Goal: Information Seeking & Learning: Learn about a topic

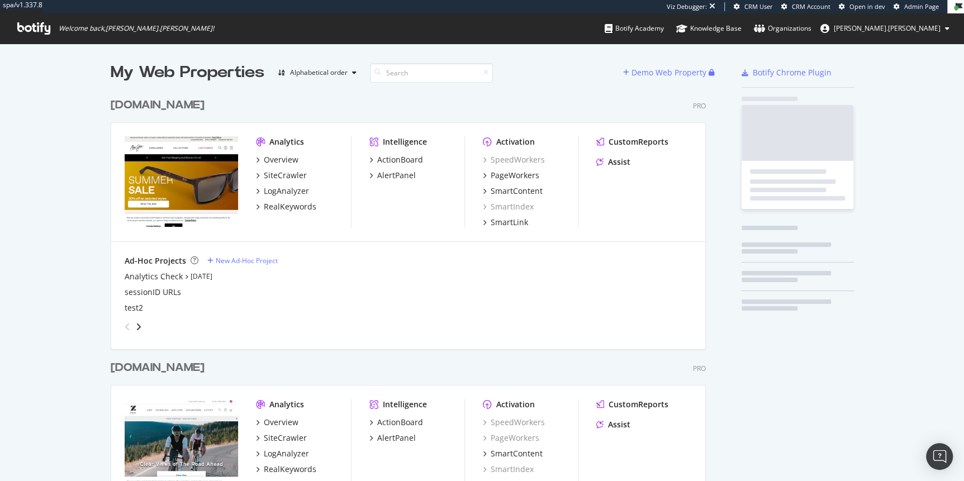
scroll to position [453, 598]
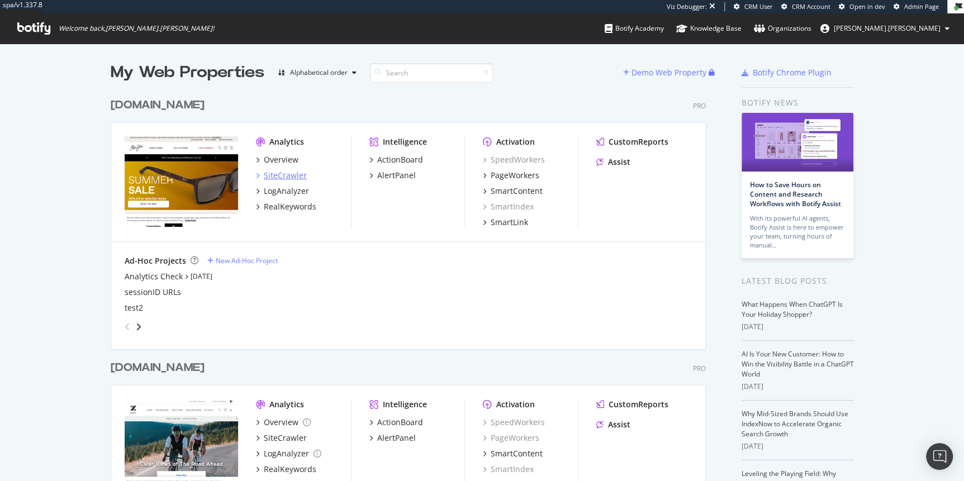
click at [278, 178] on div "SiteCrawler" at bounding box center [285, 175] width 43 height 11
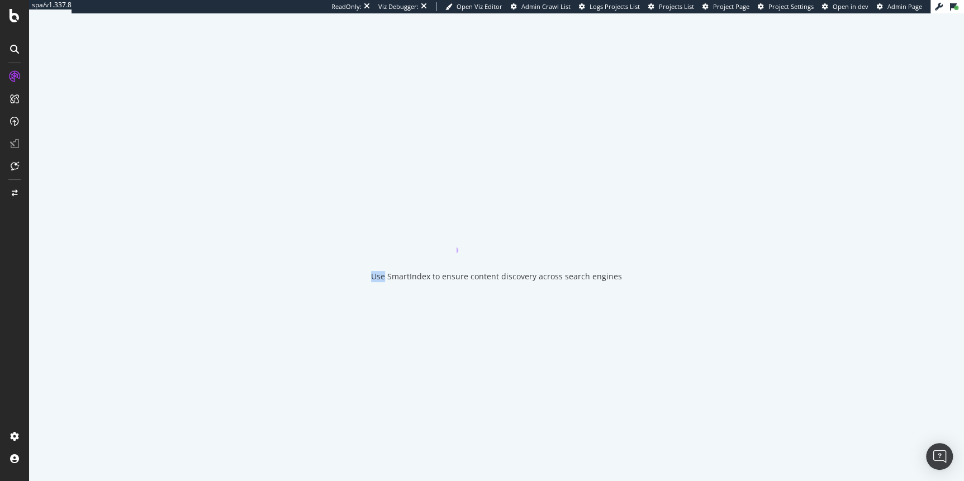
click at [278, 178] on div "Use SmartIndex to ensure content discovery across search engines" at bounding box center [496, 247] width 935 height 468
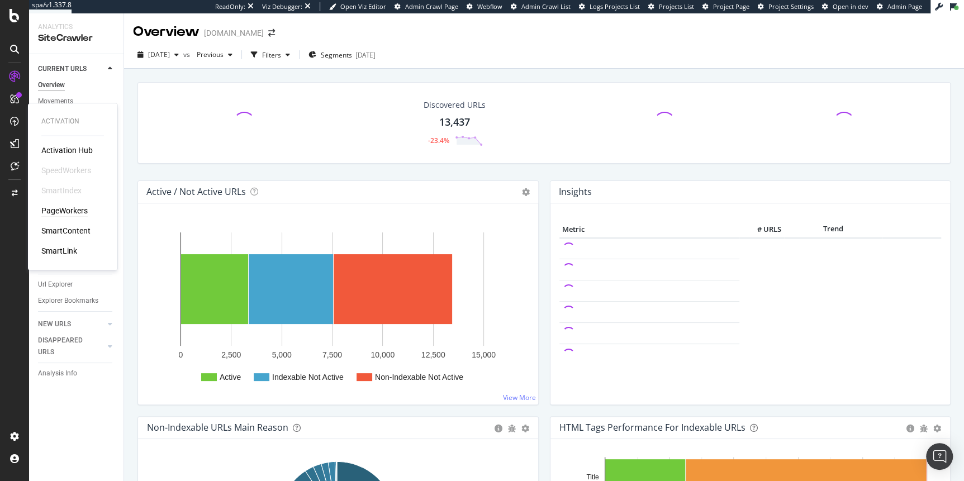
click at [71, 211] on div "PageWorkers" at bounding box center [64, 210] width 46 height 11
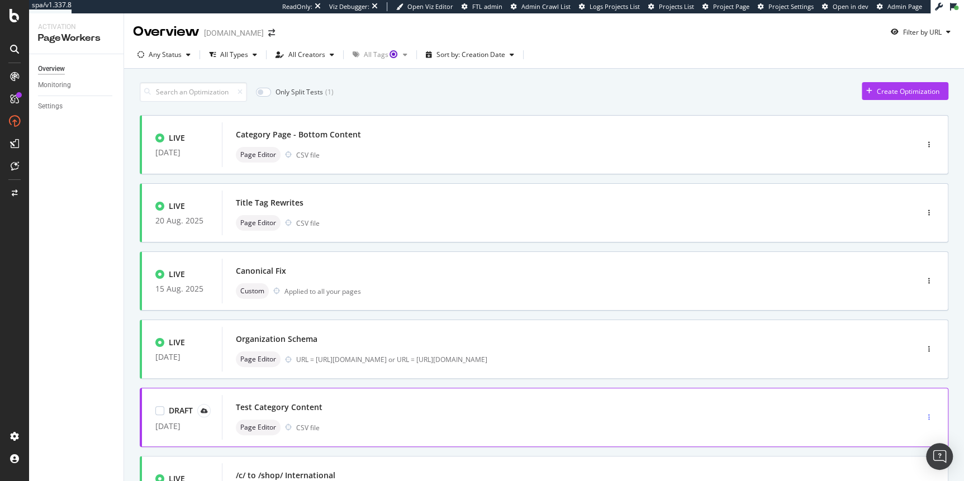
click at [926, 418] on div "button" at bounding box center [929, 417] width 11 height 7
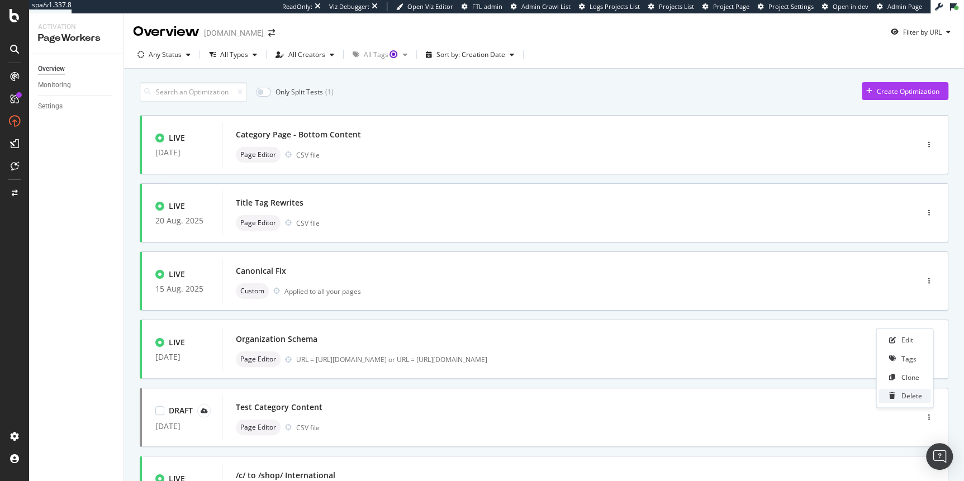
click at [914, 396] on div "Delete" at bounding box center [911, 396] width 21 height 10
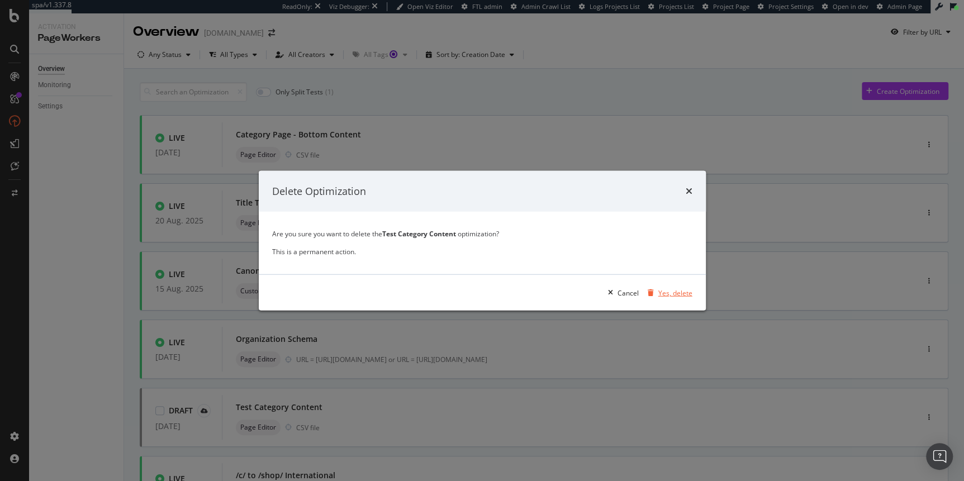
click at [676, 293] on div "Yes, delete" at bounding box center [676, 293] width 34 height 10
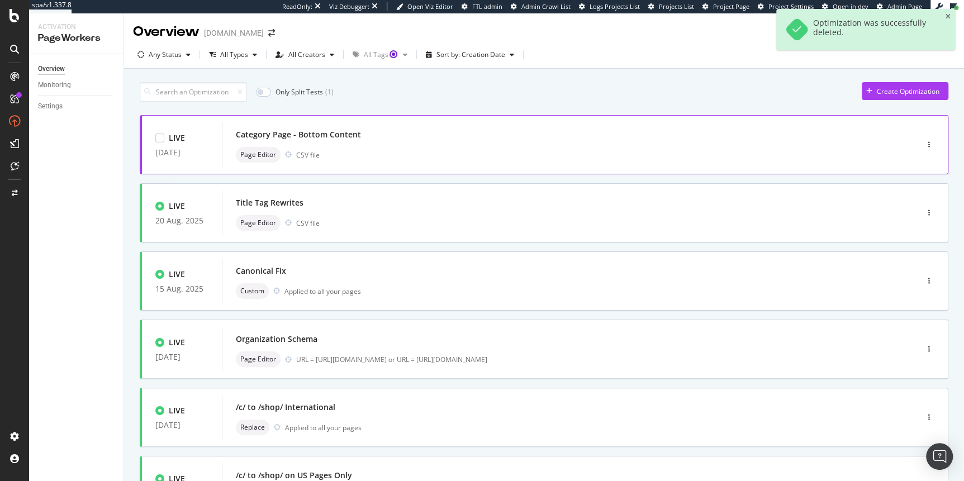
click at [412, 136] on div "Category Page - Bottom Content" at bounding box center [553, 135] width 634 height 16
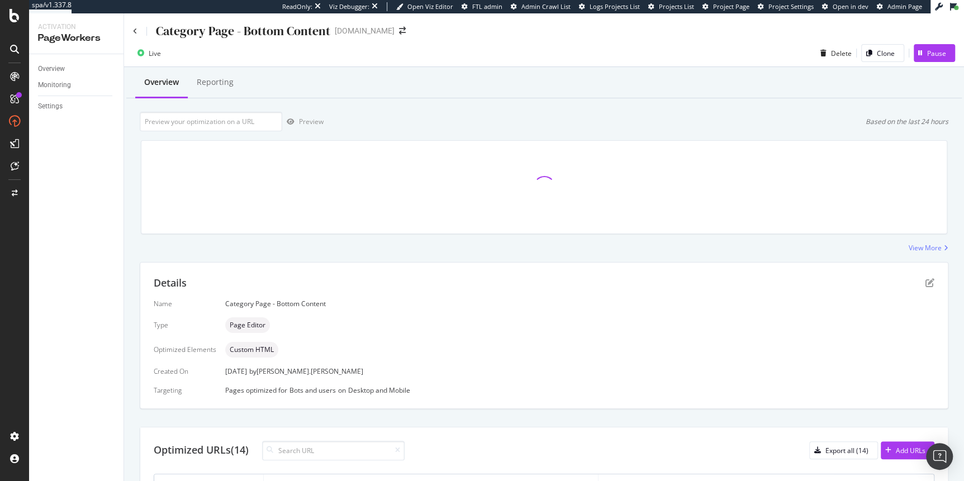
click at [949, 16] on div "Category Page - Bottom Content [DOMAIN_NAME]" at bounding box center [544, 26] width 840 height 26
click at [223, 87] on div "Reporting" at bounding box center [215, 82] width 37 height 11
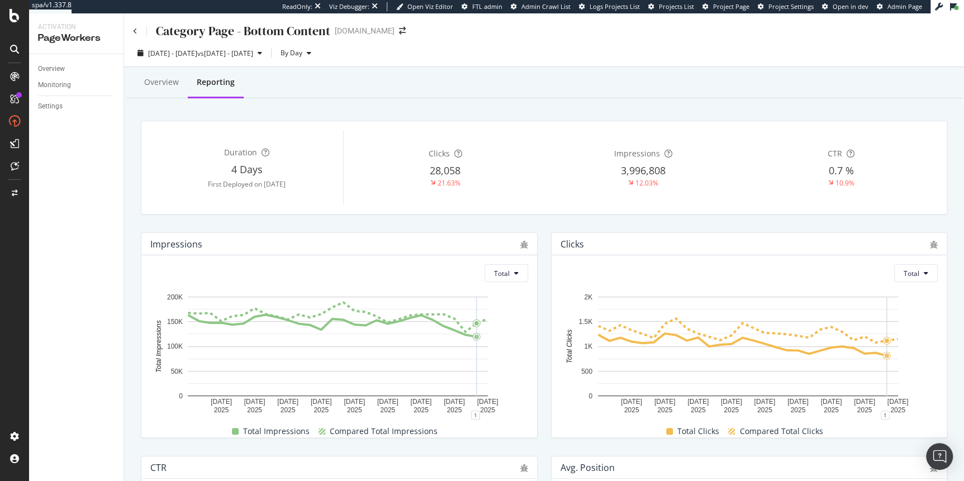
click at [6, 77] on div at bounding box center [15, 77] width 18 height 18
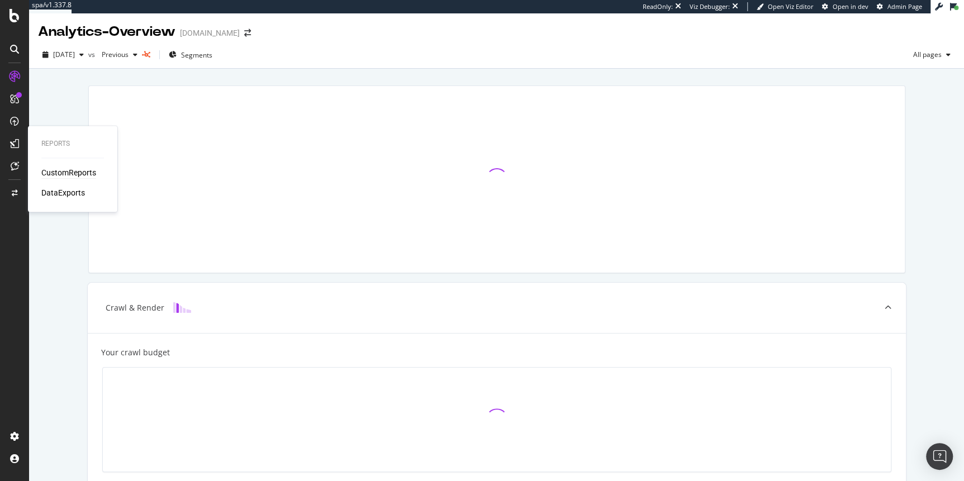
click at [77, 176] on div "CustomReports" at bounding box center [68, 172] width 55 height 11
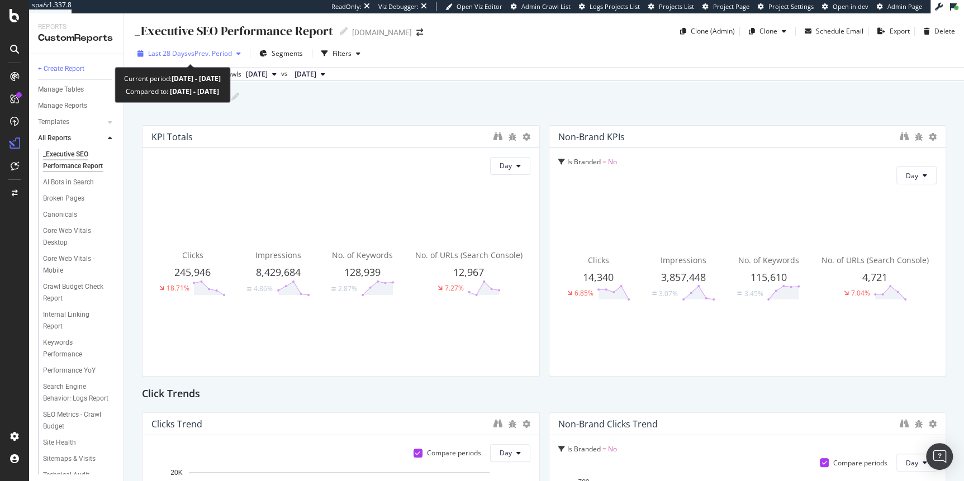
click at [221, 53] on span "vs Prev. Period" at bounding box center [210, 54] width 44 height 10
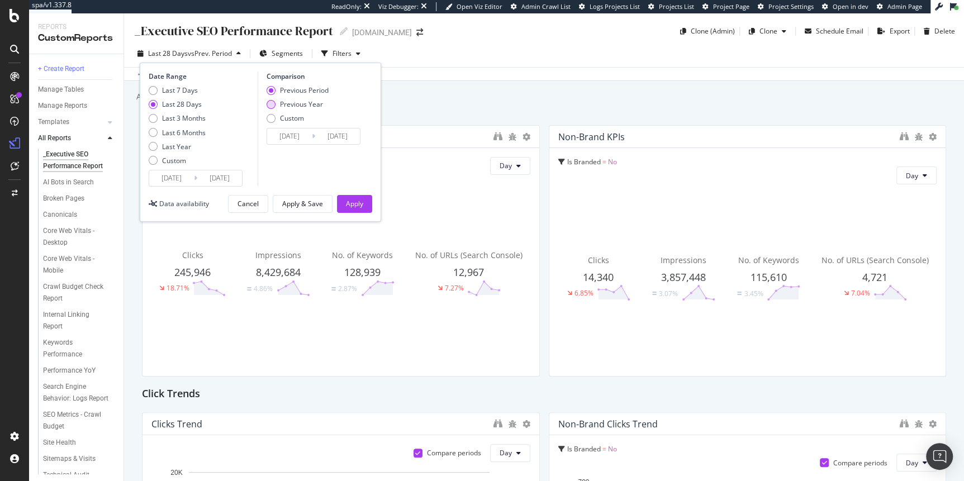
click at [304, 104] on div "Previous Year" at bounding box center [301, 105] width 43 height 10
type input "[DATE]"
click at [356, 206] on div "Apply" at bounding box center [354, 204] width 17 height 10
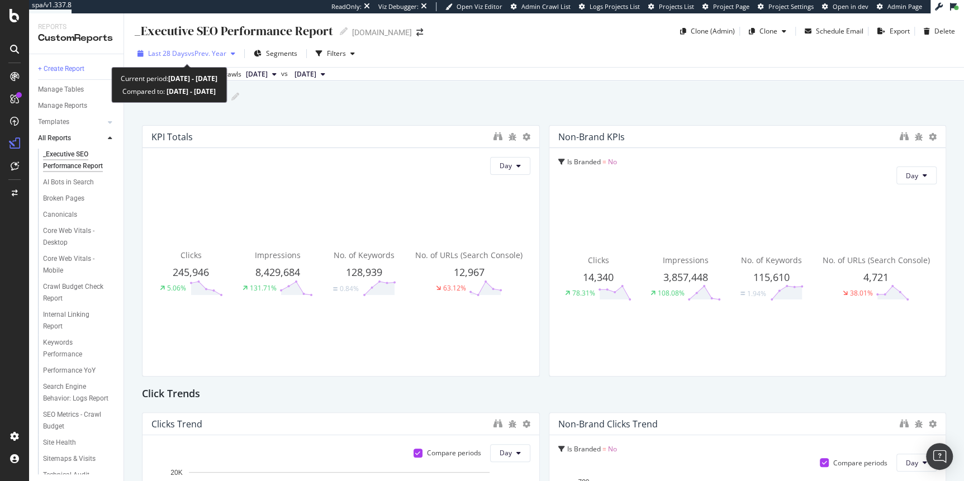
click at [221, 54] on span "vs Prev. Year" at bounding box center [207, 54] width 39 height 10
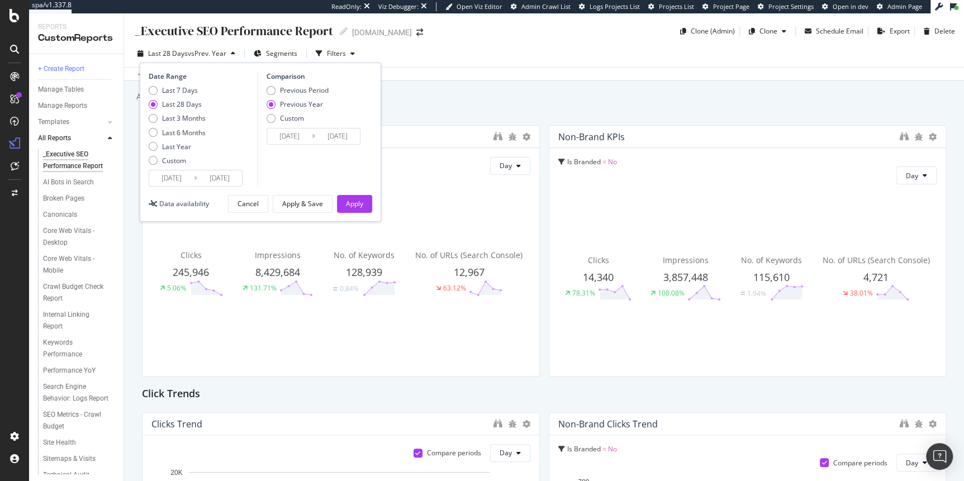
click at [714, 105] on div "Add a short description Add a short description" at bounding box center [549, 96] width 829 height 17
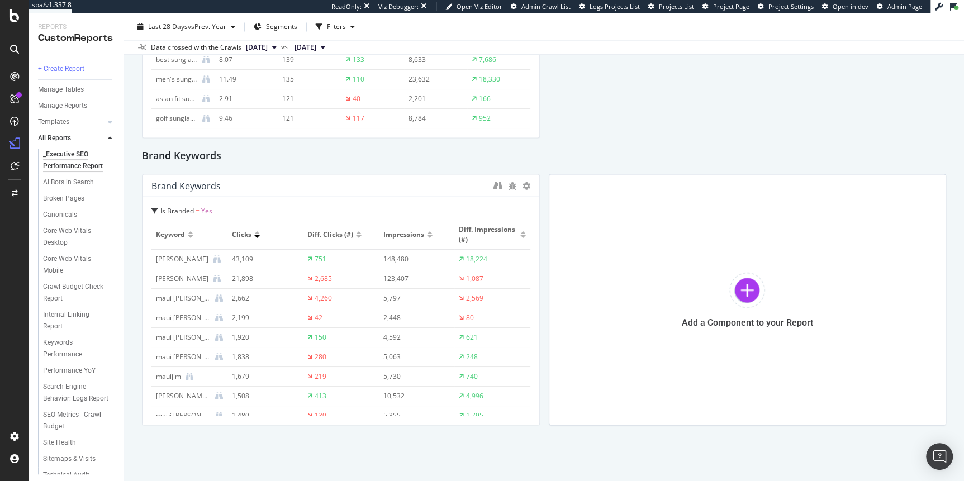
scroll to position [1389, 0]
click at [74, 182] on div "AI Bots in Search" at bounding box center [68, 183] width 51 height 12
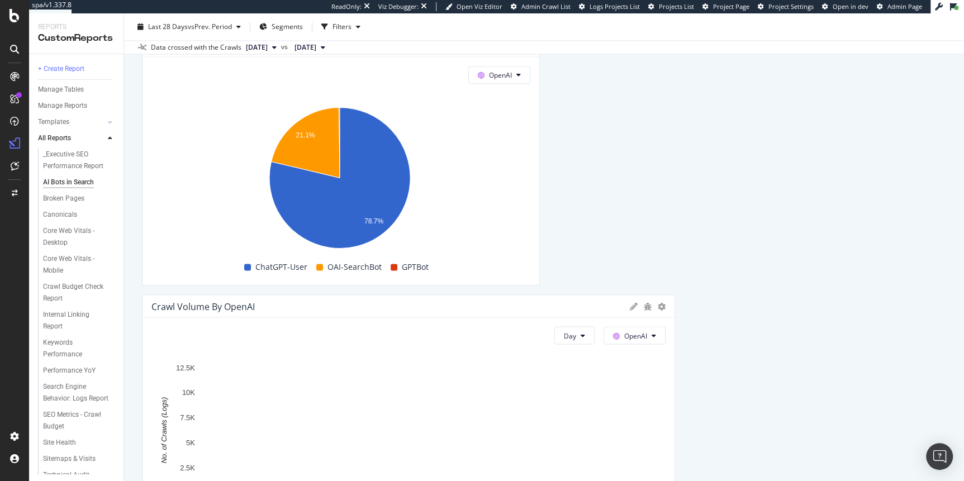
scroll to position [1106, 0]
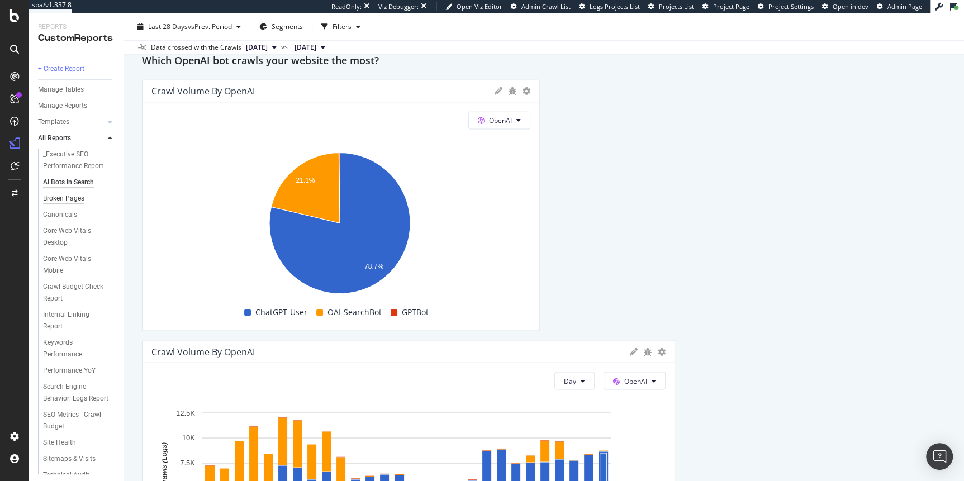
click at [62, 201] on div "Broken Pages" at bounding box center [63, 199] width 41 height 12
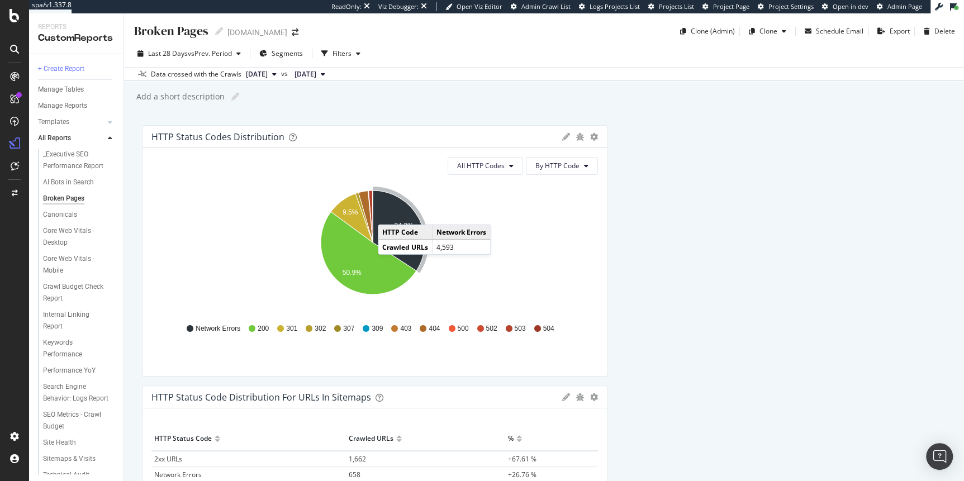
click at [389, 213] on icon "A chart." at bounding box center [399, 231] width 52 height 80
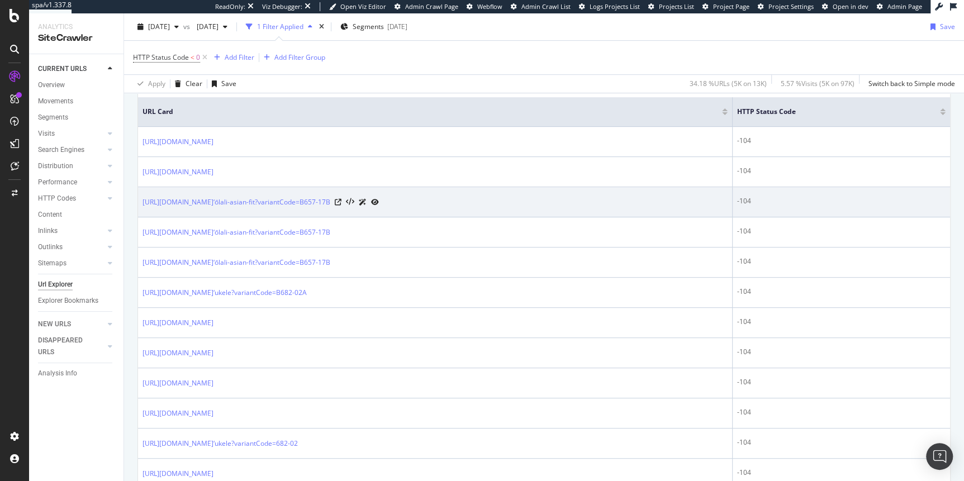
scroll to position [253, 0]
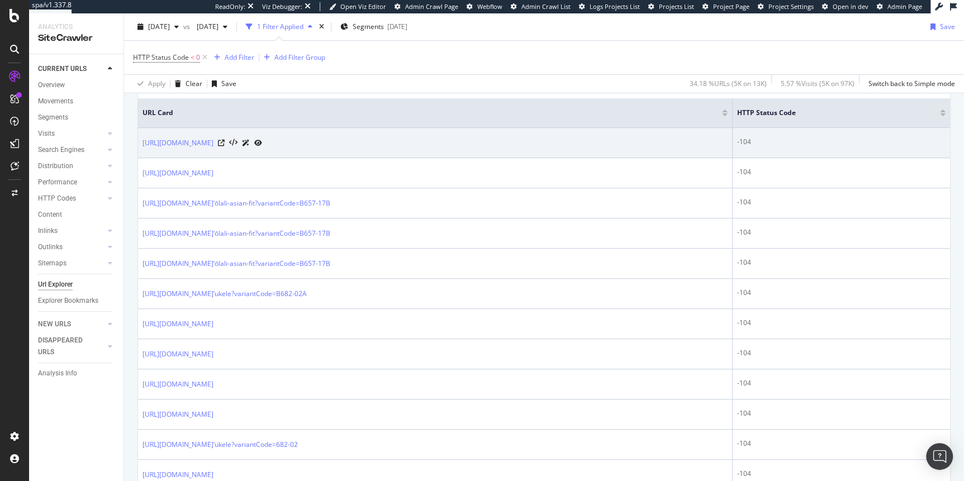
click at [262, 143] on icon at bounding box center [258, 143] width 8 height 7
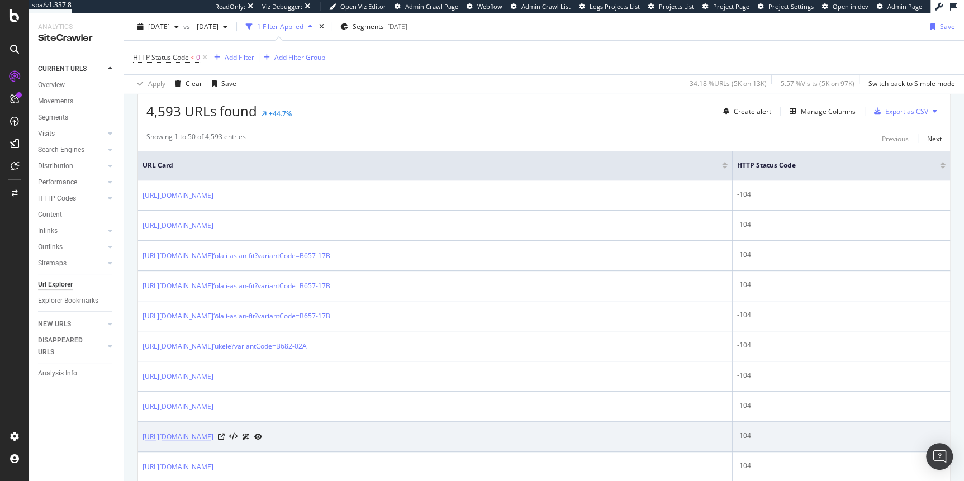
scroll to position [196, 0]
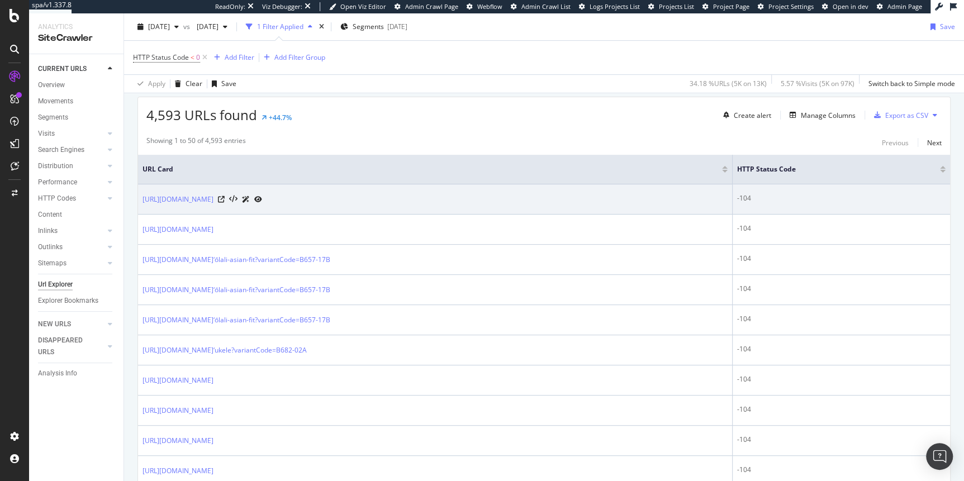
drag, startPoint x: 215, startPoint y: 198, endPoint x: 375, endPoint y: 198, distance: 159.9
click at [375, 198] on td "https://www.mauijim.com/US/it_IT/collezione/occhiali-da-sole/rettangolare" at bounding box center [435, 199] width 595 height 30
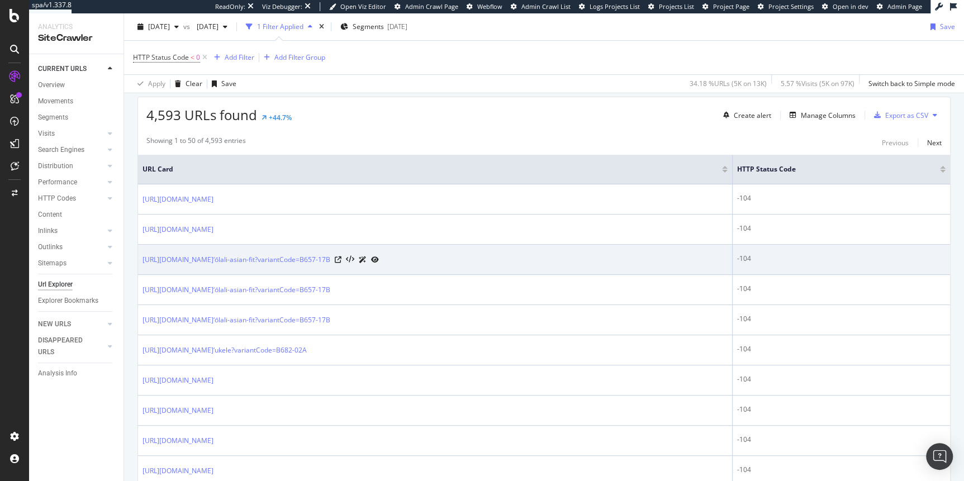
copy link "https://www.mauijim.com/US/it_IT/collezione/occhiali-da-sole/rettangolare"
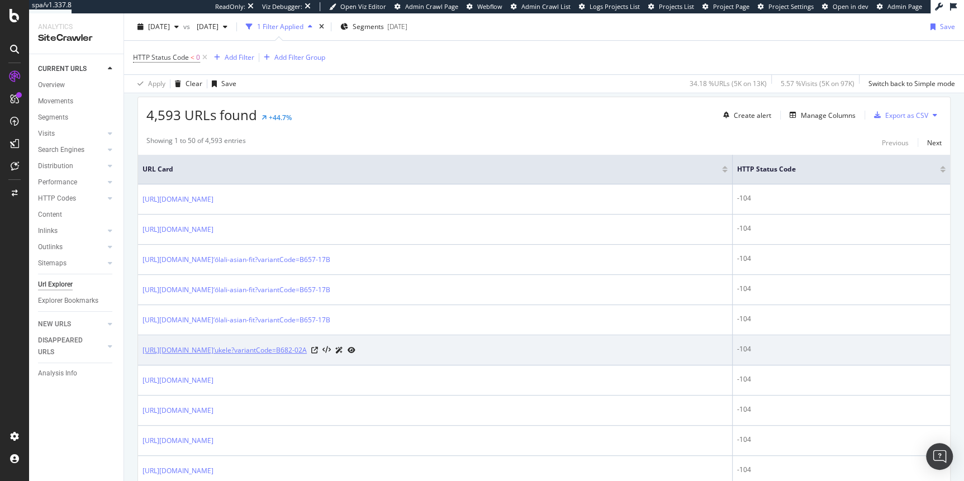
drag, startPoint x: 135, startPoint y: 348, endPoint x: 304, endPoint y: 349, distance: 168.8
click at [284, 359] on td "https://www.mauijim.com/US/de_DE/produkte/sonnenbrillen/seitenschutz/ma‘ukele?v…" at bounding box center [435, 350] width 595 height 30
drag, startPoint x: 141, startPoint y: 348, endPoint x: 481, endPoint y: 351, distance: 339.9
click at [481, 351] on td "https://www.mauijim.com/US/de_DE/produkte/sonnenbrillen/seitenschutz/ma‘ukele?v…" at bounding box center [435, 350] width 595 height 30
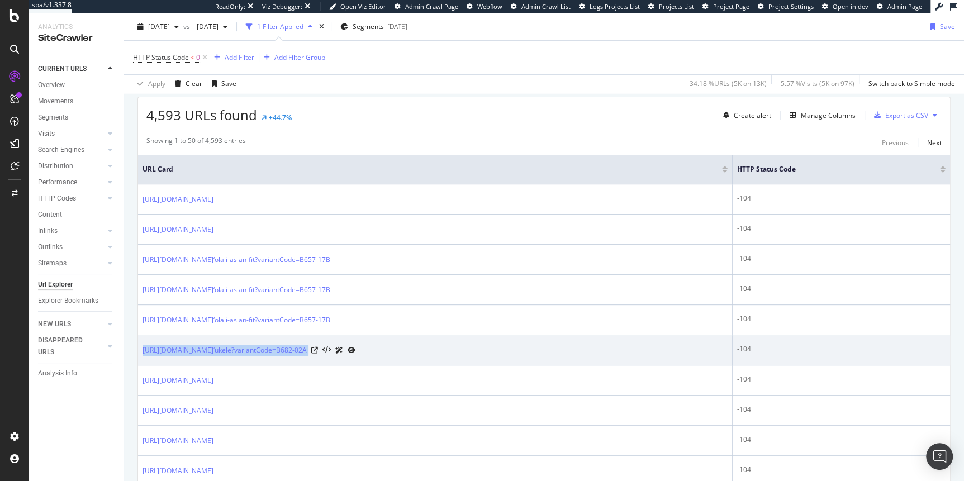
copy div "https://www.mauijim.com/US/de_DE/produkte/sonnenbrillen/seitenschutz/ma‘ukele?v…"
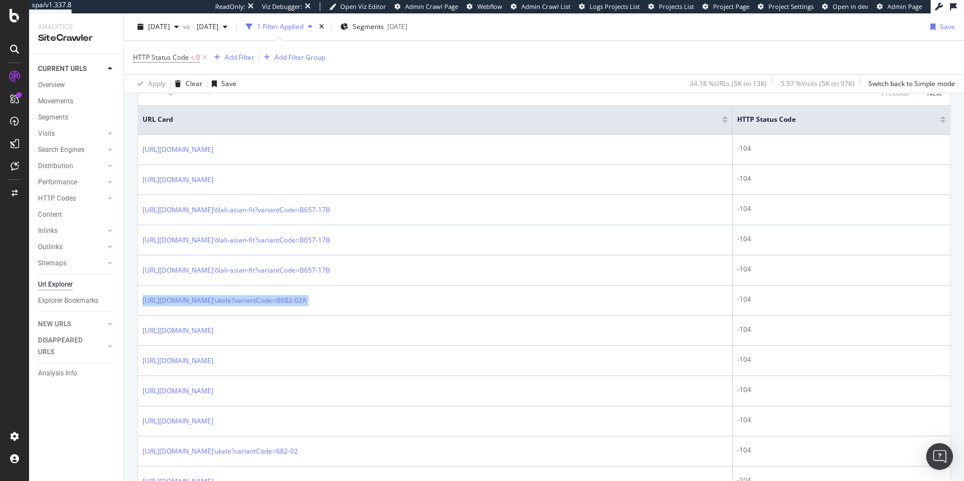
scroll to position [244, 0]
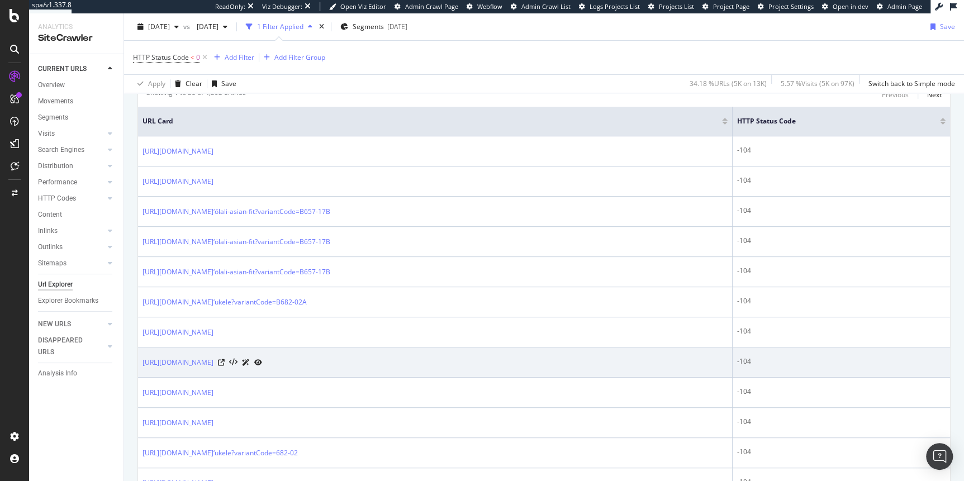
click at [887, 353] on td "-104" at bounding box center [841, 363] width 217 height 30
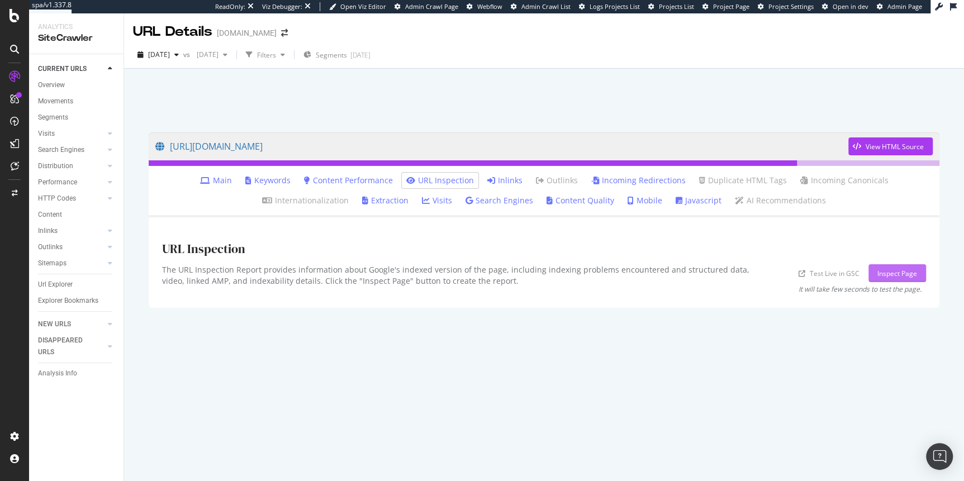
click at [893, 278] on div "Inspect Page" at bounding box center [898, 273] width 40 height 17
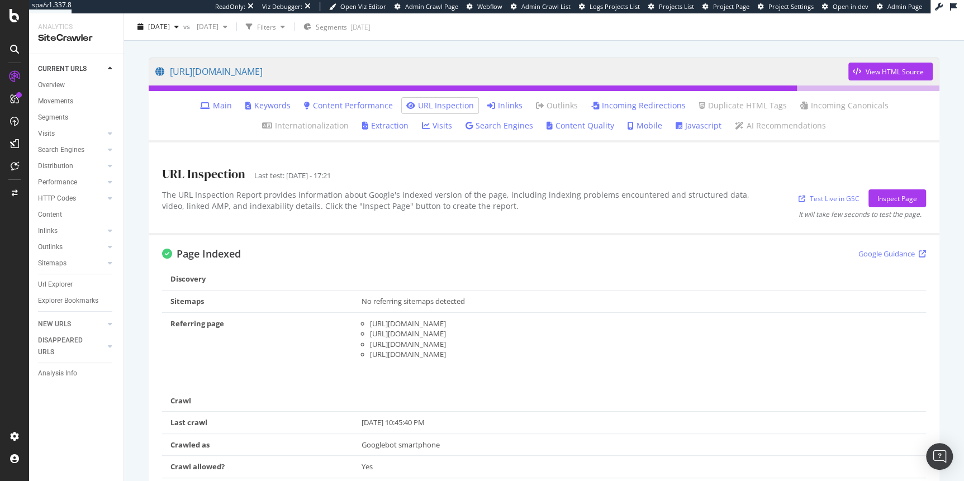
scroll to position [185, 0]
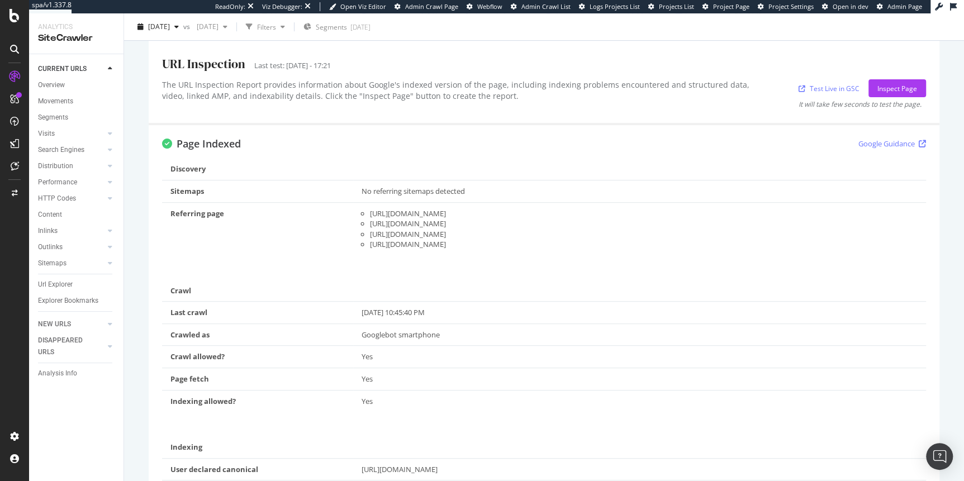
drag, startPoint x: 358, startPoint y: 192, endPoint x: 676, endPoint y: 248, distance: 323.0
click at [667, 248] on tbody "Sitemaps No referring sitemaps detected Referring page https://www.mauijim.com/…" at bounding box center [544, 217] width 764 height 75
click at [681, 248] on div "https://www.mauijim.com/US/it_IT/collezione/occhiali-da-sole/rettangolare/red-s…" at bounding box center [644, 244] width 548 height 11
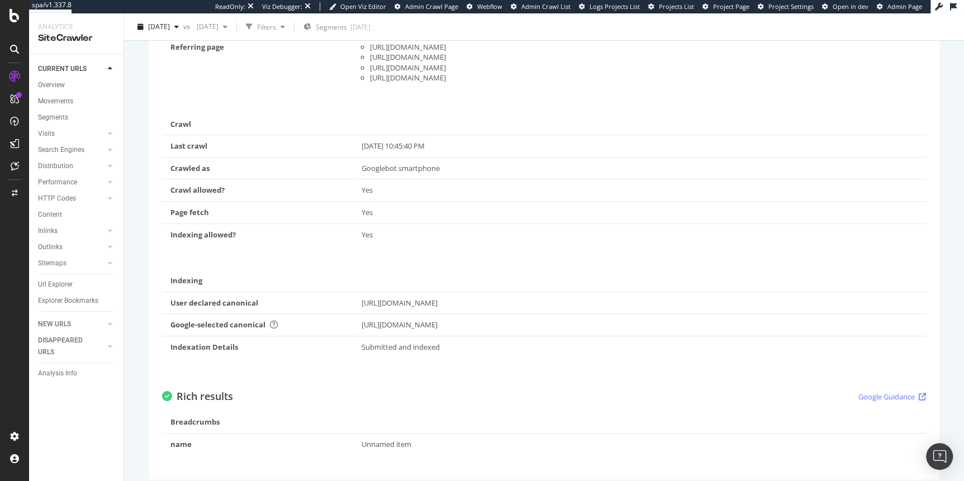
scroll to position [359, 0]
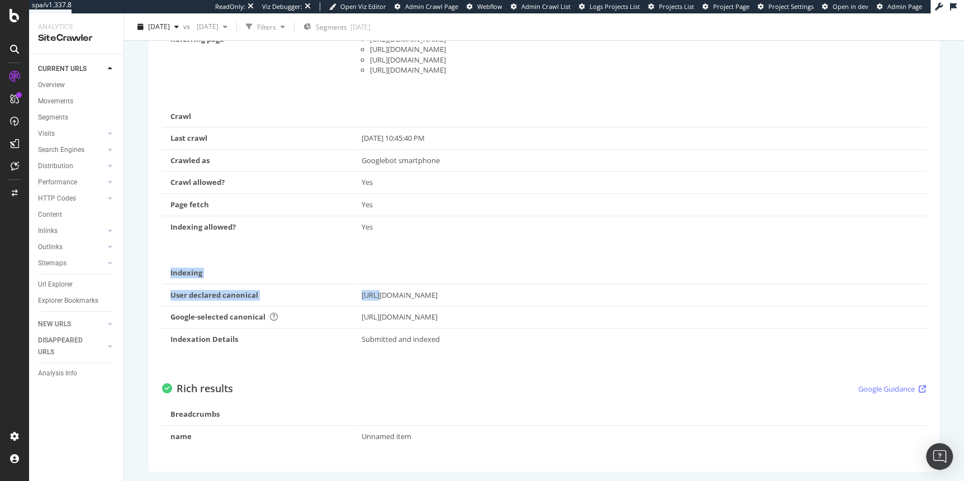
drag, startPoint x: 409, startPoint y: 295, endPoint x: 560, endPoint y: 348, distance: 159.7
click at [559, 348] on div "Discovery Sitemaps No referring sitemaps detected Referring page https://www.ma…" at bounding box center [544, 172] width 764 height 377
click at [563, 345] on td "Submitted and indexed" at bounding box center [639, 339] width 573 height 22
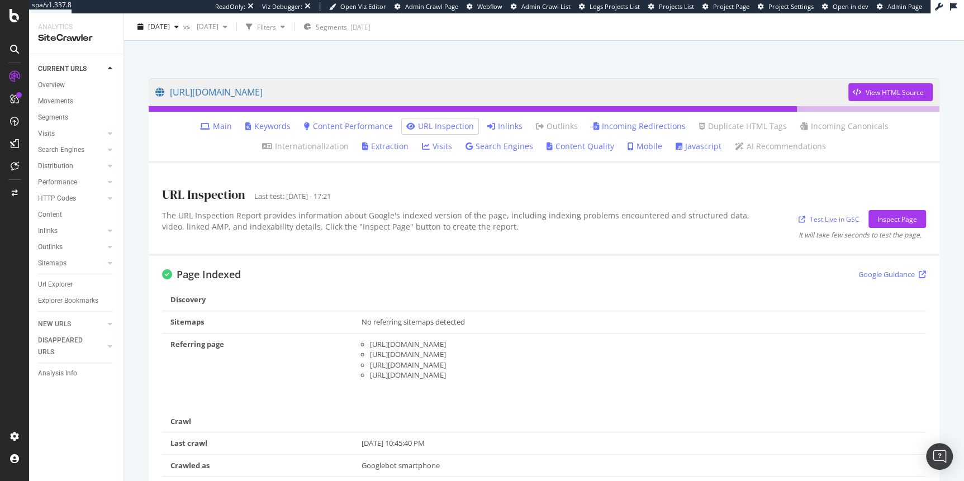
scroll to position [47, 0]
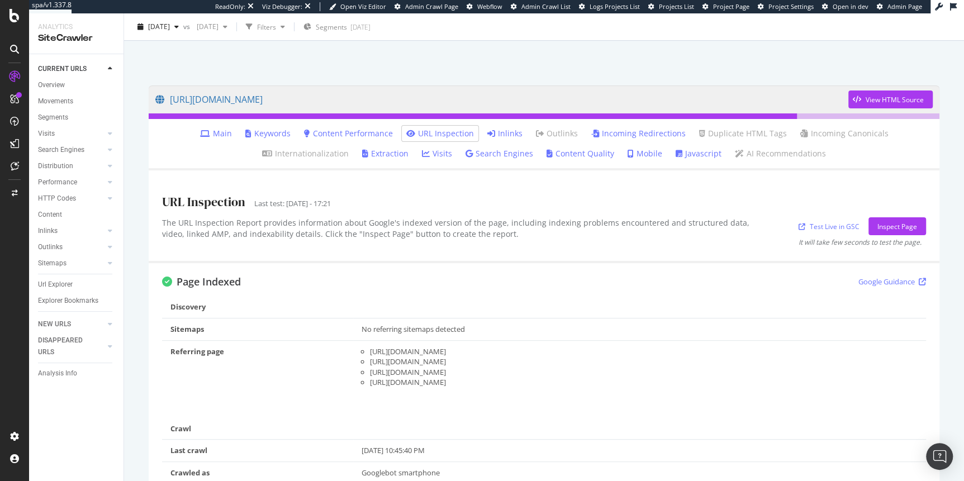
drag, startPoint x: 465, startPoint y: 100, endPoint x: 853, endPoint y: 0, distance: 400.5
click at [0, 0] on div "spa/v1.337.8 ReadOnly: Viz Debugger: Open Viz Editor Admin Crawl Page Webflow A…" at bounding box center [482, 240] width 964 height 481
